Goal: Information Seeking & Learning: Learn about a topic

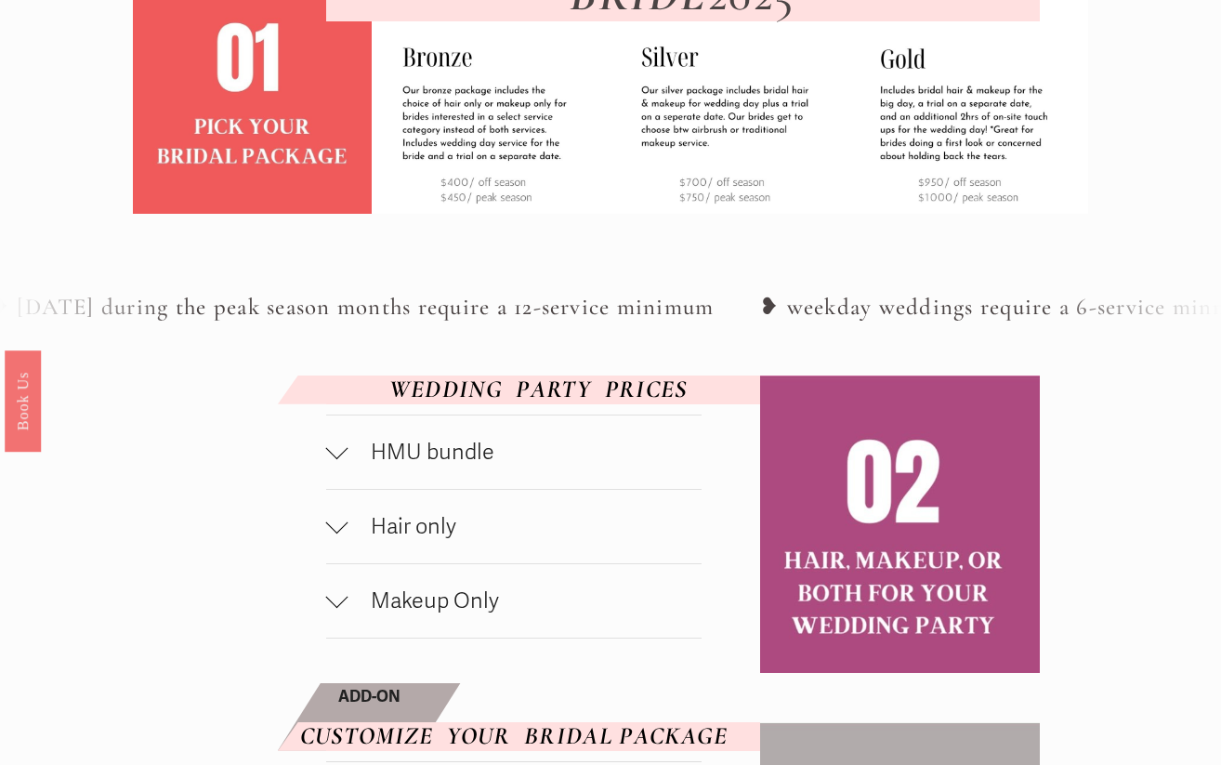
scroll to position [691, 0]
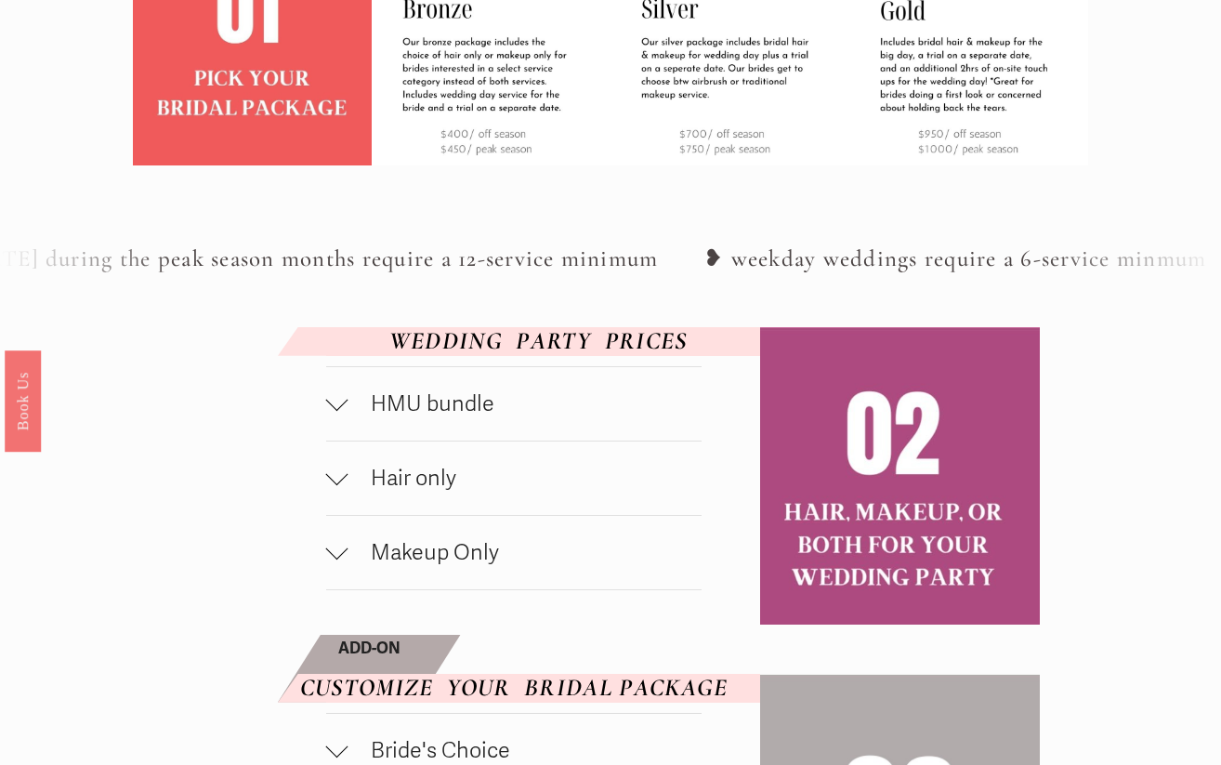
click at [417, 397] on span "HMU bundle" at bounding box center [524, 403] width 353 height 27
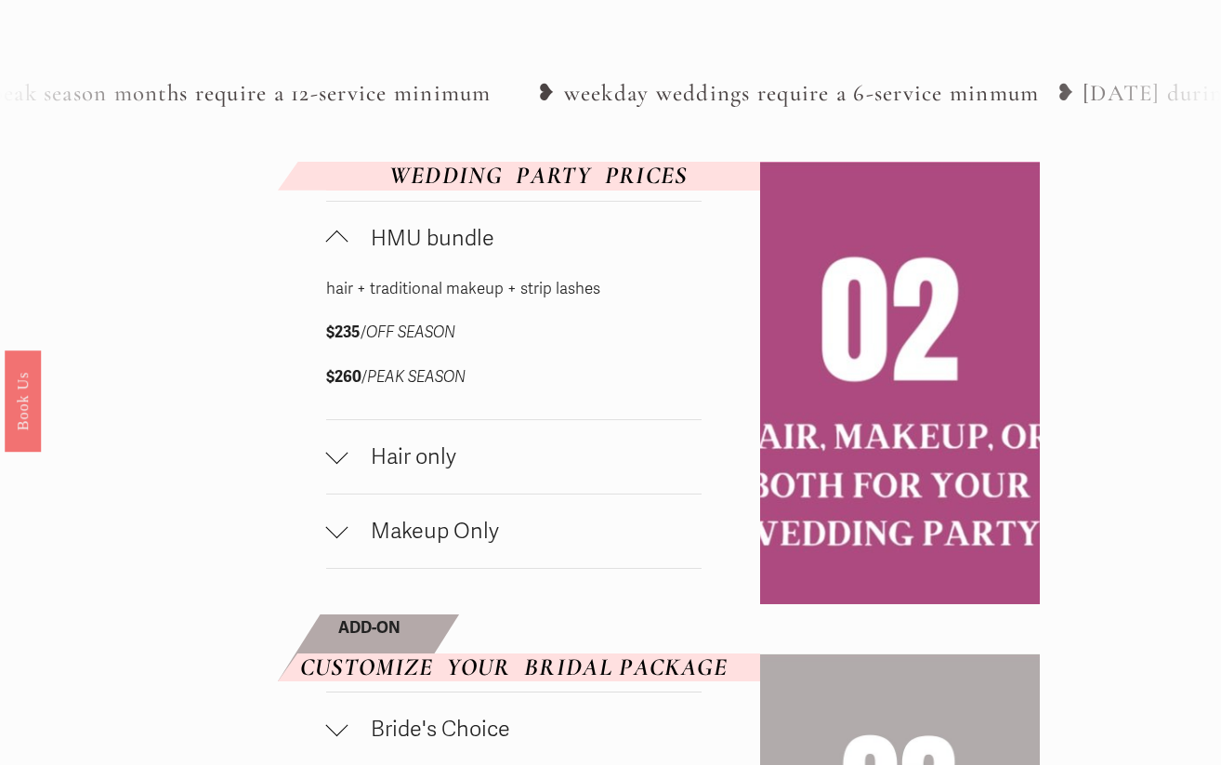
scroll to position [857, 0]
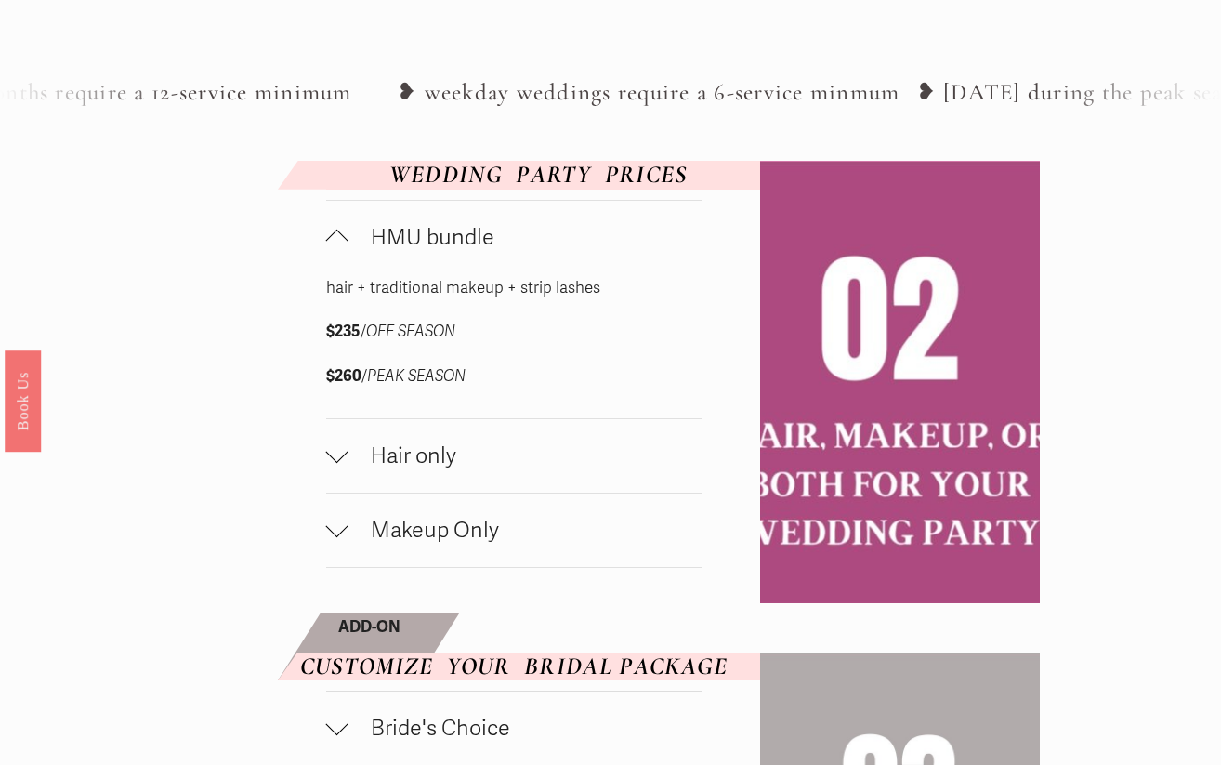
click at [425, 247] on span "HMU bundle" at bounding box center [524, 237] width 353 height 27
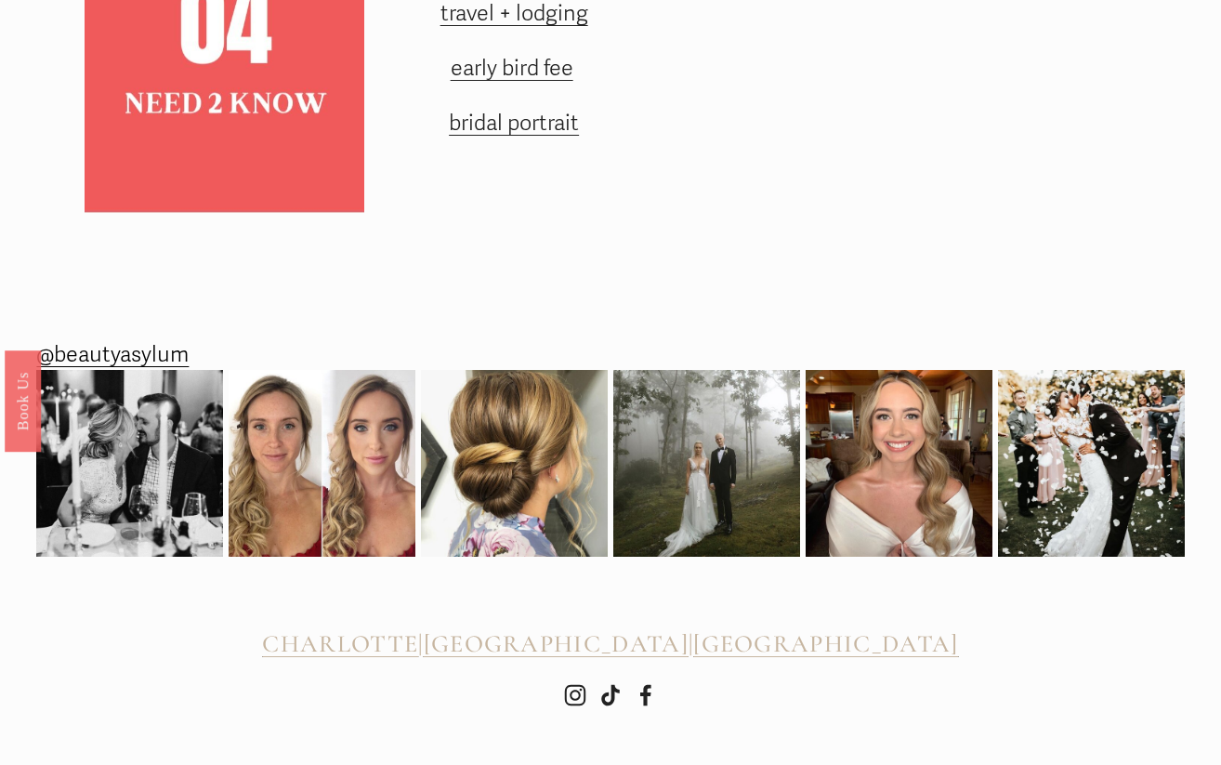
scroll to position [1910, 0]
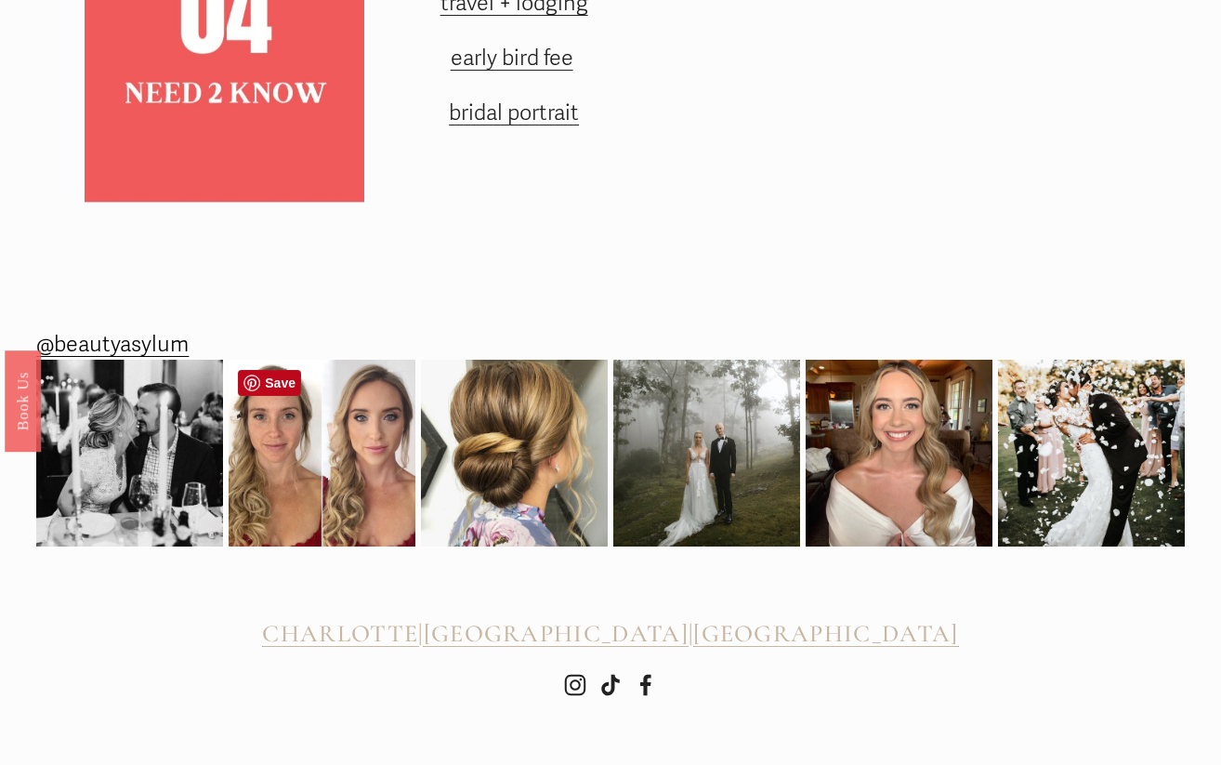
click at [368, 484] on img at bounding box center [322, 453] width 187 height 187
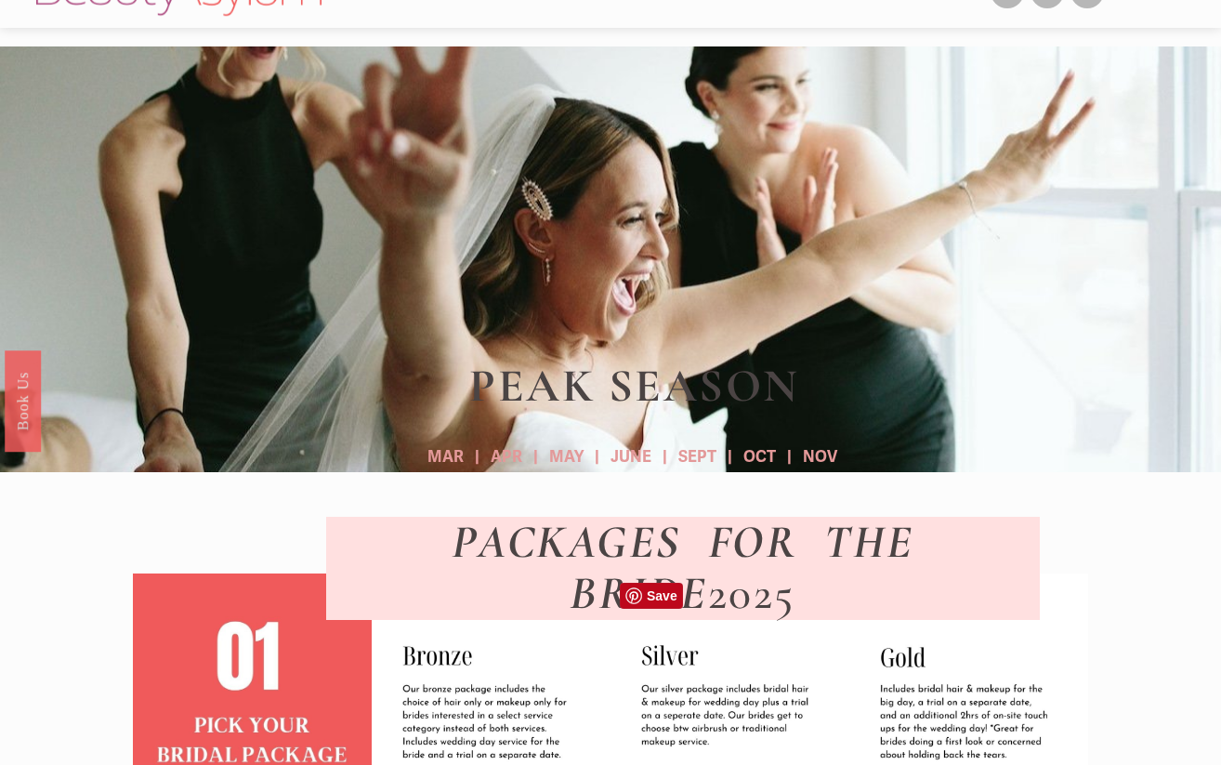
scroll to position [0, 0]
